Goal: Task Accomplishment & Management: Manage account settings

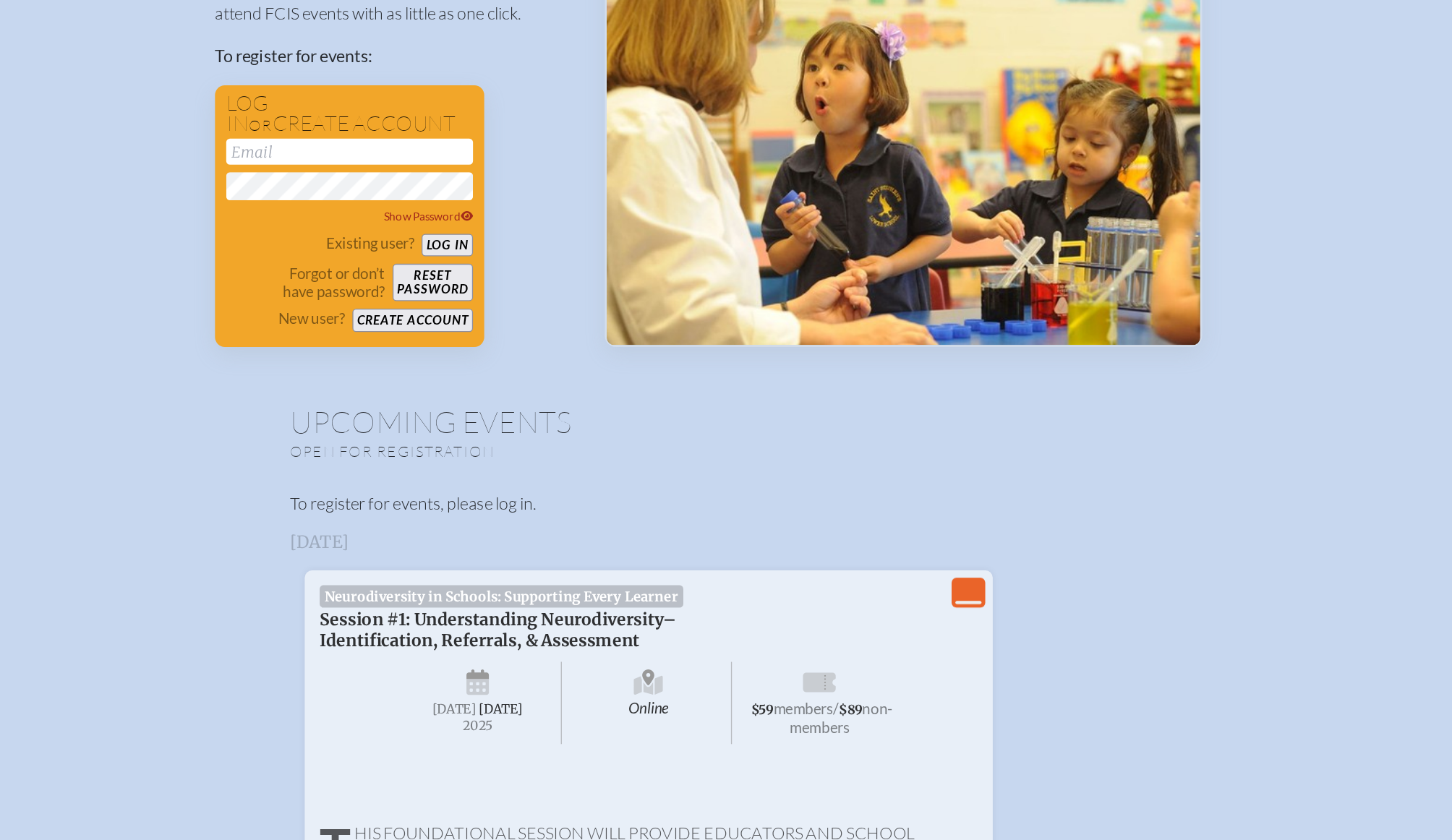
scroll to position [189, 0]
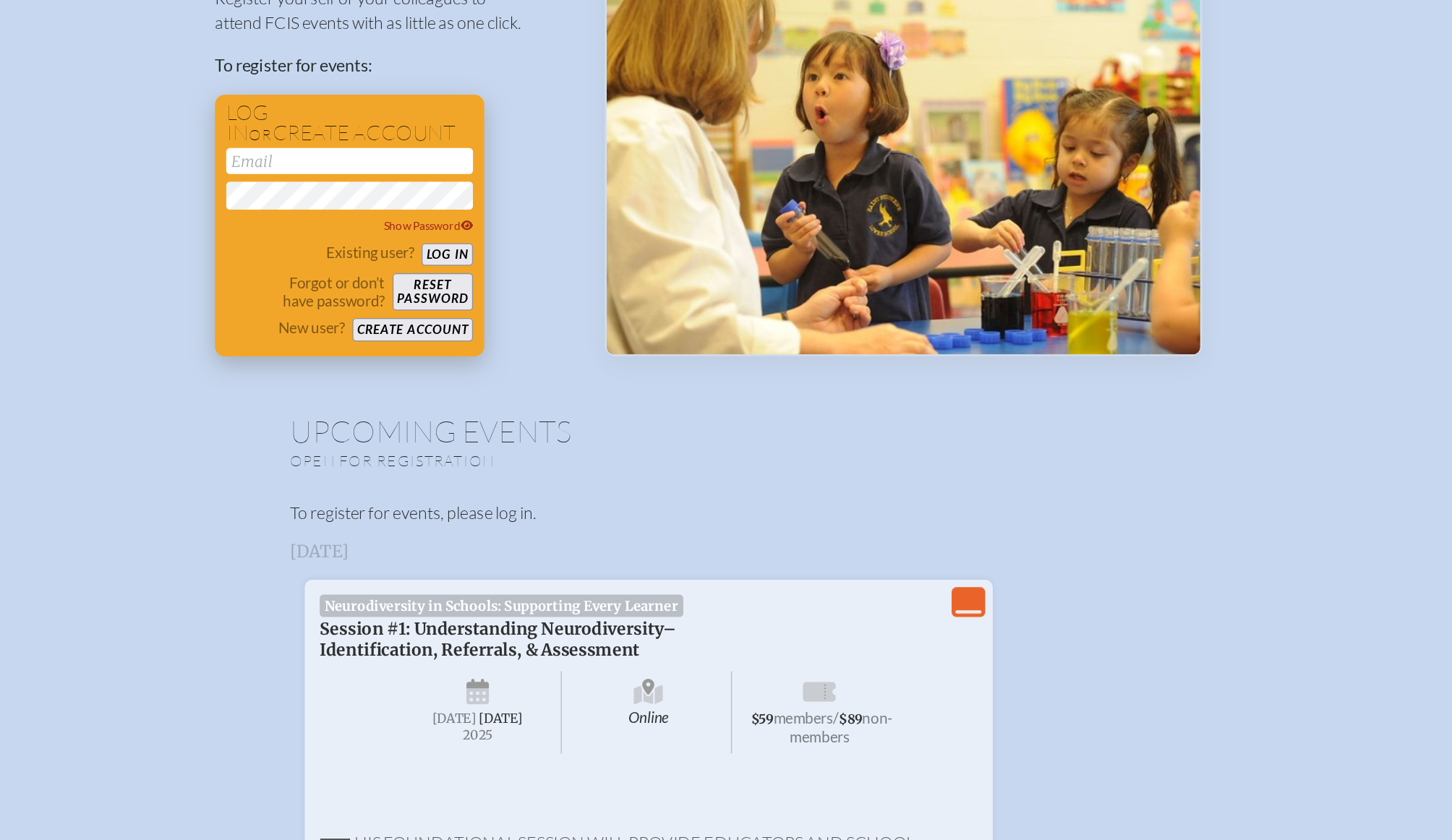
type input "[EMAIL_ADDRESS][DOMAIN_NAME]"
click at [525, 196] on button "Log in" at bounding box center [524, 197] width 40 height 18
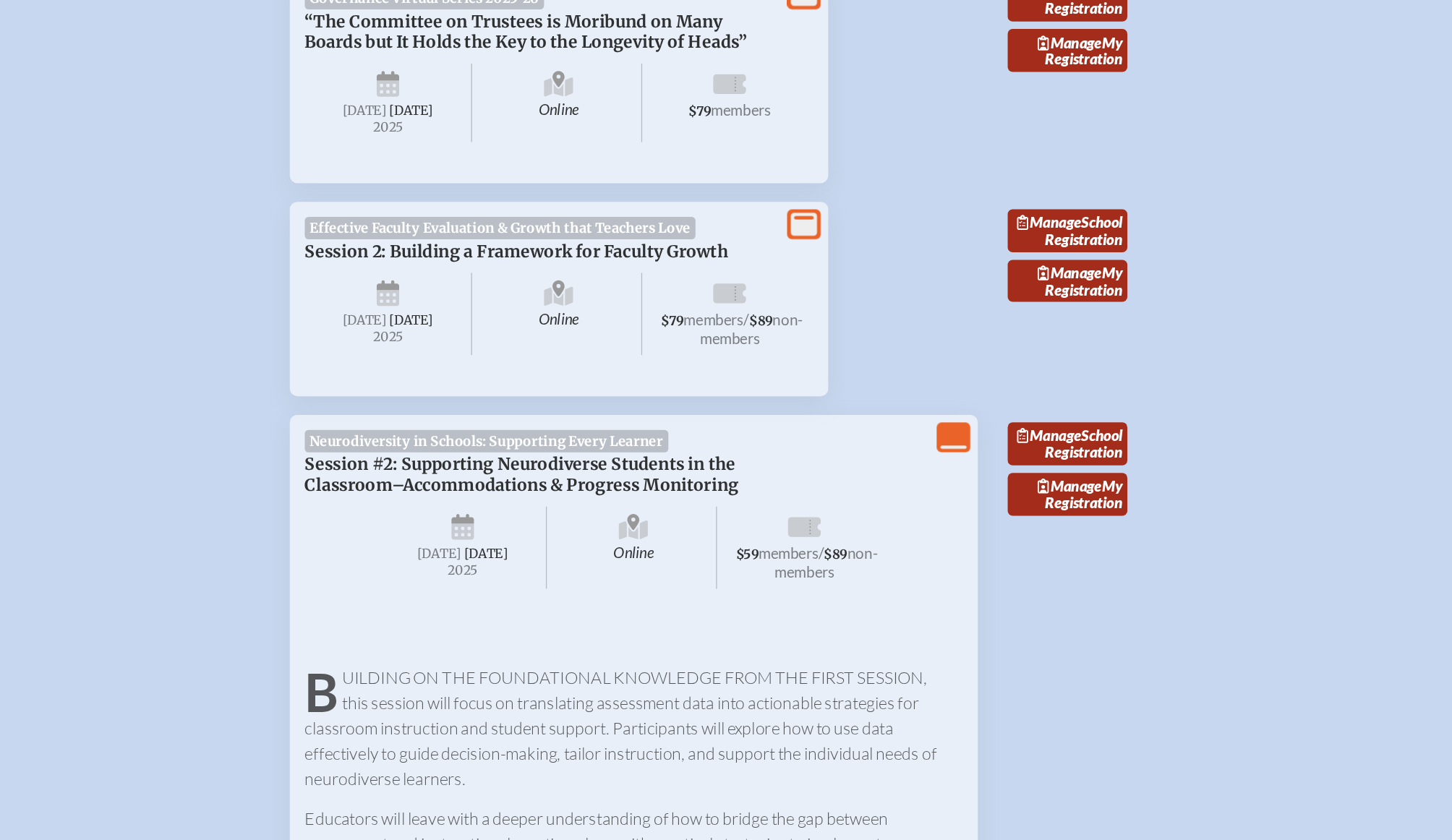
scroll to position [1317, 0]
click at [567, 374] on span "Effective Faculty Evaluation & Growth that Teachers Love" at bounding box center [564, 365] width 302 height 17
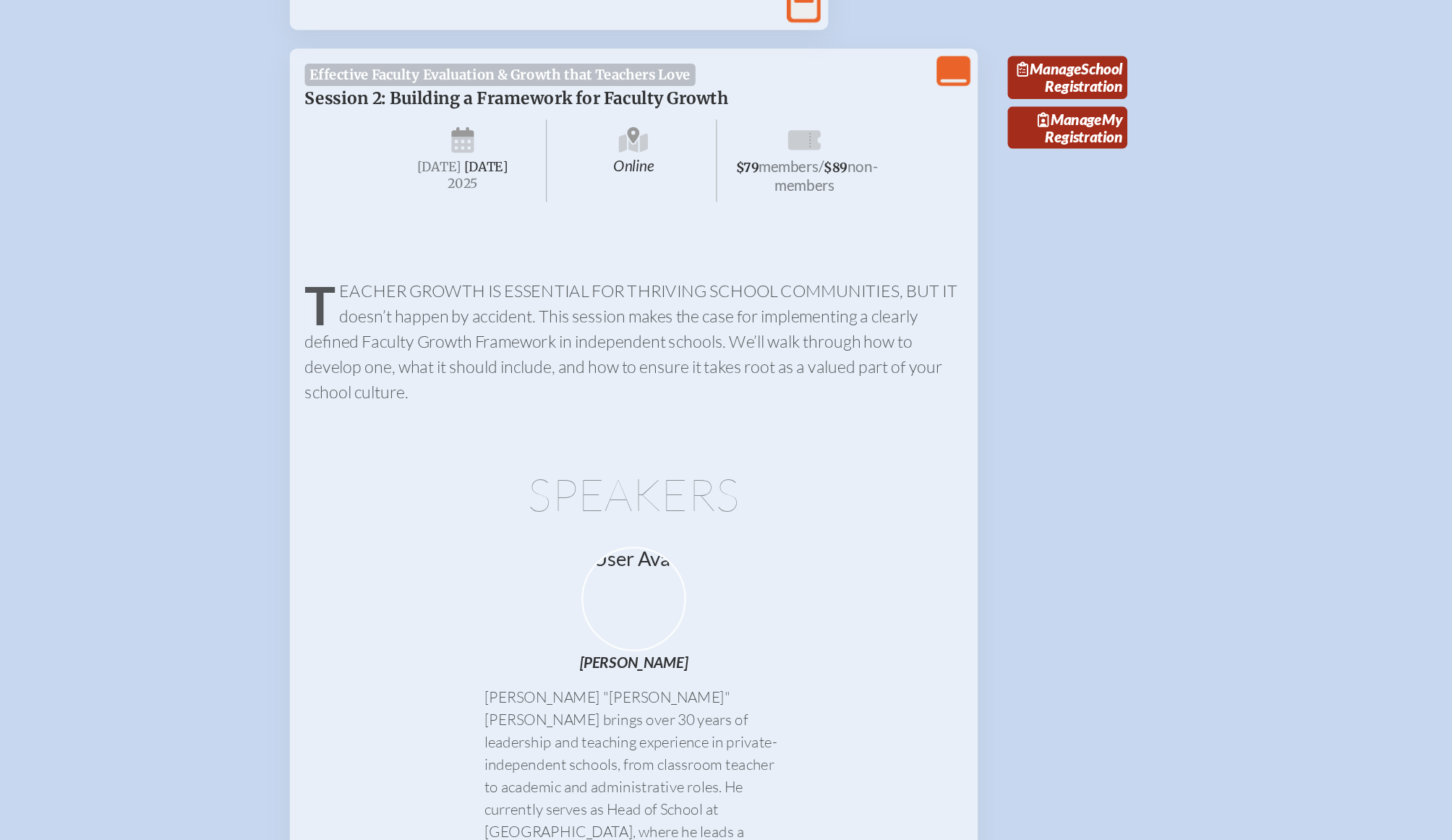
scroll to position [1144, 0]
